Goal: Browse casually: Explore the website without a specific task or goal

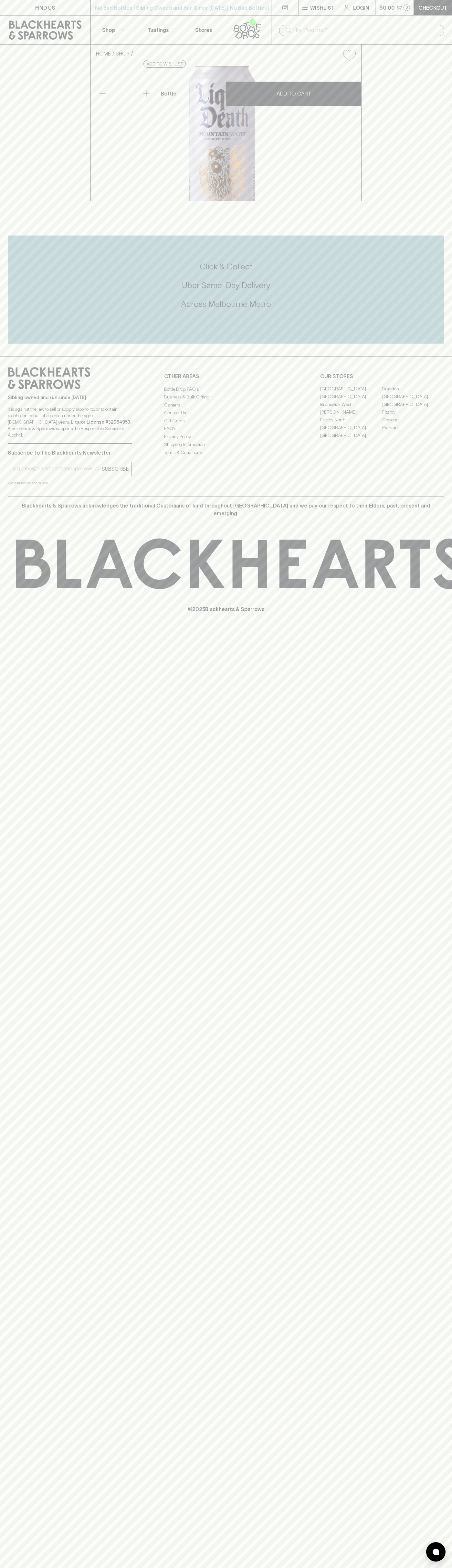
click at [214, 1] on div "| No Bad Bottles | Sibling Owned and Run Since [DATE] | No Bad Bottles | Siblin…" at bounding box center [180, 7] width 181 height 15
click at [439, 1567] on html "FIND US | No Bad Bottles | Sibling Owned and Run Since [DATE] | No Bad Bottles …" at bounding box center [226, 784] width 452 height 1568
click at [108, 1567] on html "FIND US | No Bad Bottles | Sibling Owned and Run Since 2006 | No Bad Bottles | …" at bounding box center [226, 784] width 452 height 1568
click at [12, 1262] on div "FIND US | No Bad Bottles | Sibling Owned and Run Since 2006 | No Bad Bottles | …" at bounding box center [226, 784] width 452 height 1568
